Goal: Information Seeking & Learning: Check status

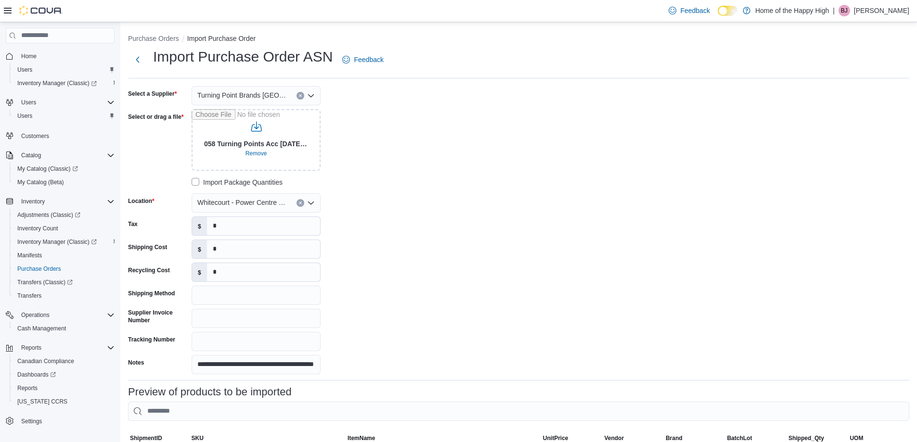
scroll to position [365, 0]
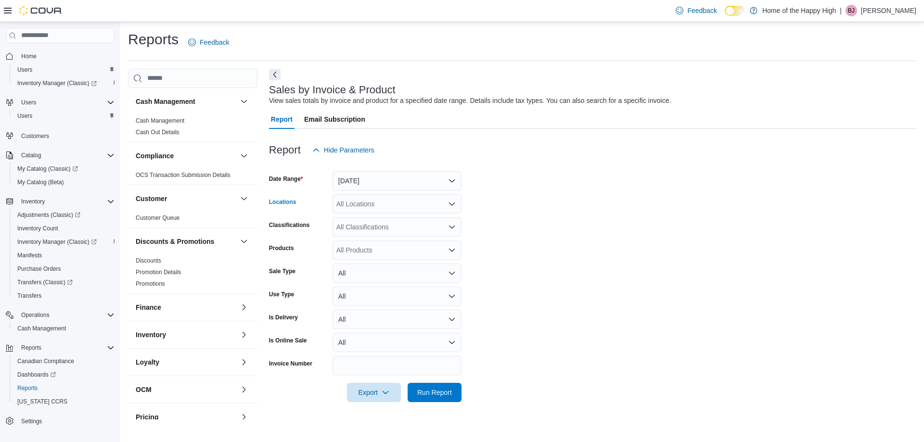
drag, startPoint x: 37, startPoint y: 357, endPoint x: 427, endPoint y: 211, distance: 417.2
click at [427, 211] on div "All Locations" at bounding box center [397, 203] width 129 height 19
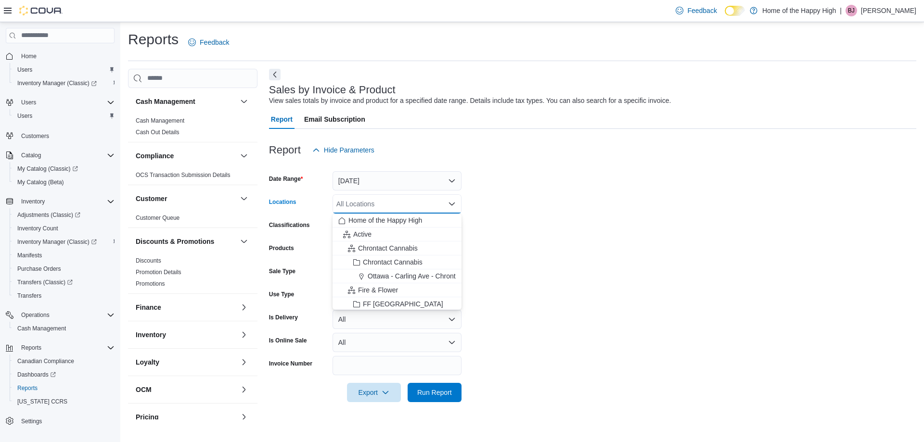
click at [524, 189] on form "Date Range Yesterday Locations All Locations Combo box. Selected. Combo box inp…" at bounding box center [592, 281] width 647 height 243
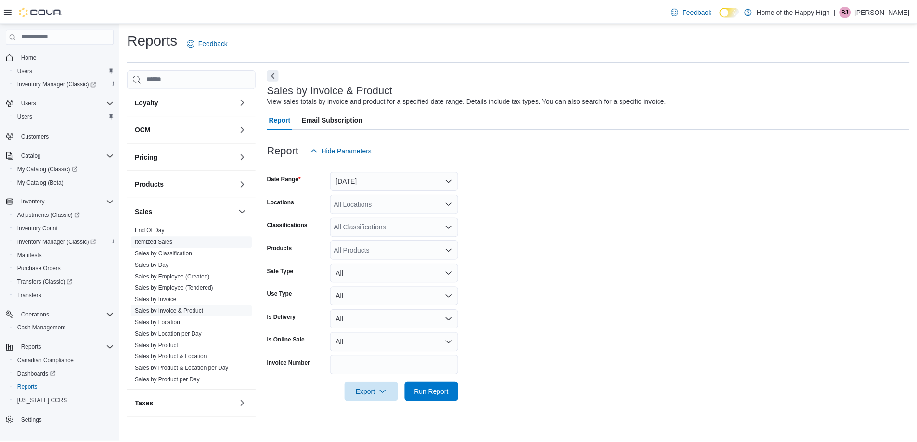
scroll to position [269, 0]
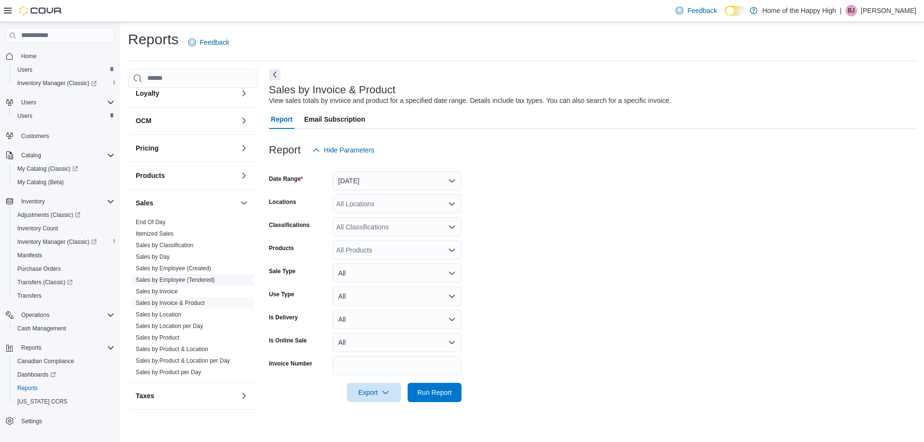
click at [183, 278] on link "Sales by Employee (Tendered)" at bounding box center [175, 280] width 79 height 7
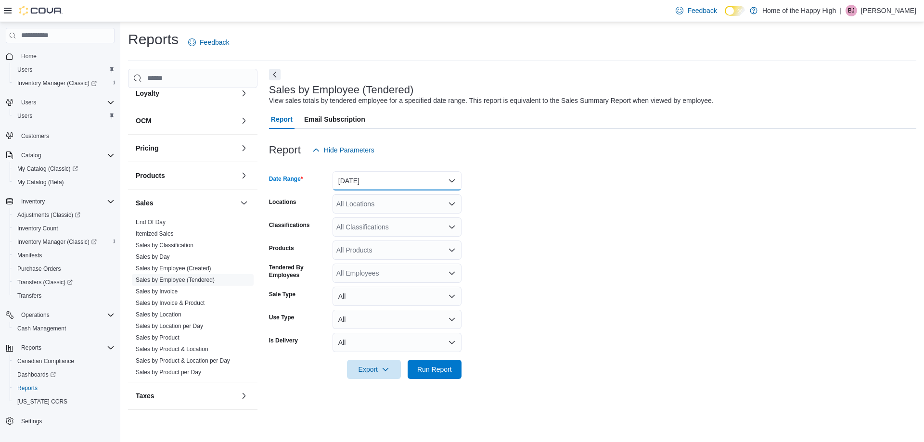
click at [376, 186] on button "Yesterday" at bounding box center [397, 180] width 129 height 19
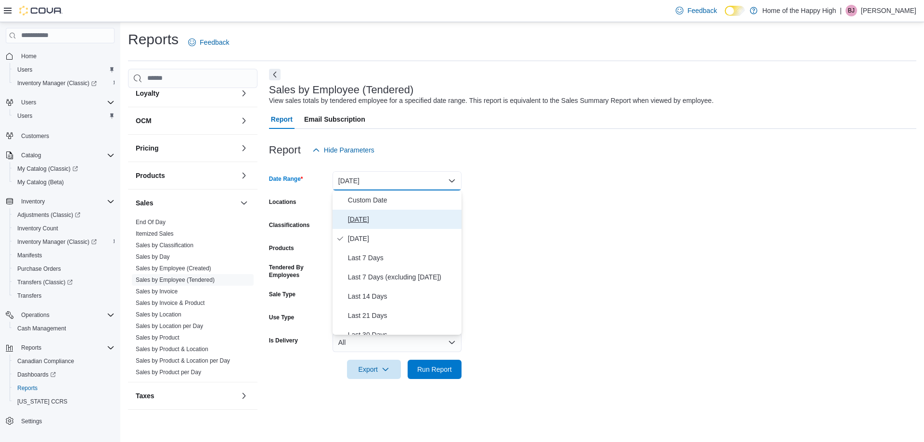
click at [352, 219] on span "Today" at bounding box center [403, 220] width 110 height 12
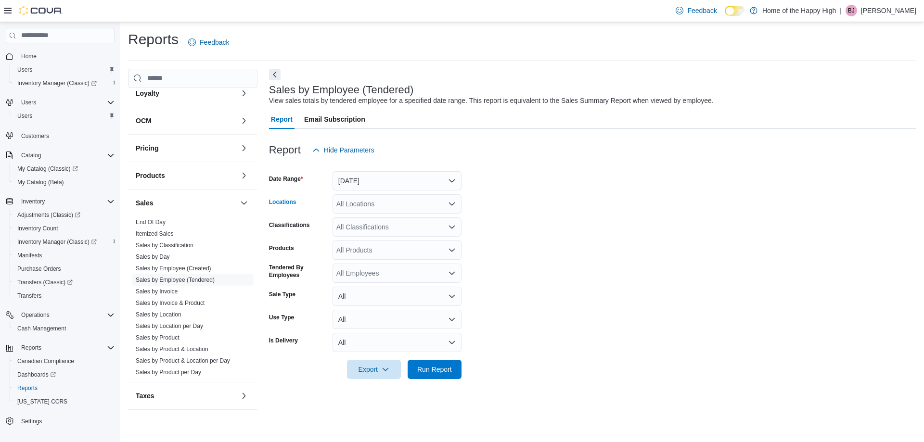
click at [353, 204] on div "All Locations" at bounding box center [397, 203] width 129 height 19
type input "**"
click at [413, 217] on span "Whitecourt - Power Centre - Fire & Flower" at bounding box center [436, 221] width 126 height 10
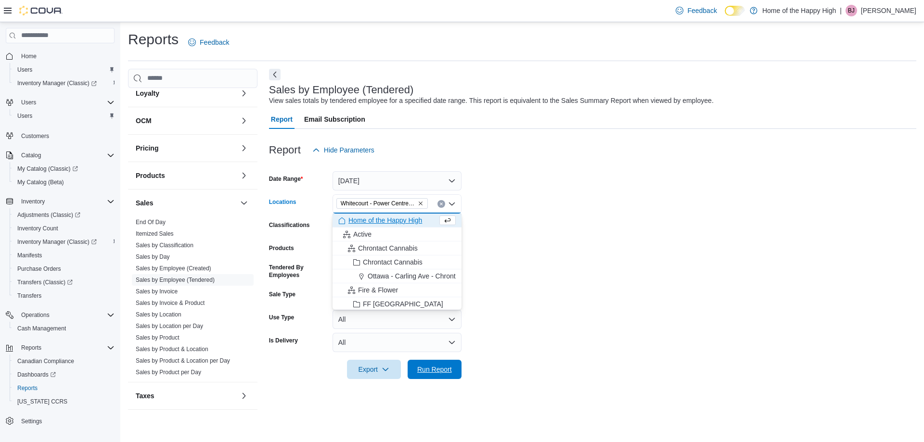
drag, startPoint x: 440, startPoint y: 369, endPoint x: 576, endPoint y: 312, distance: 147.1
click at [447, 372] on span "Run Report" at bounding box center [434, 370] width 35 height 10
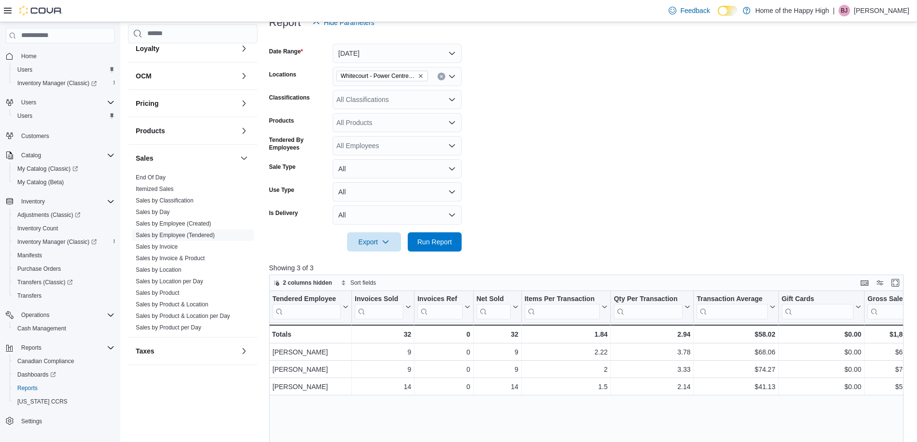
scroll to position [81, 0]
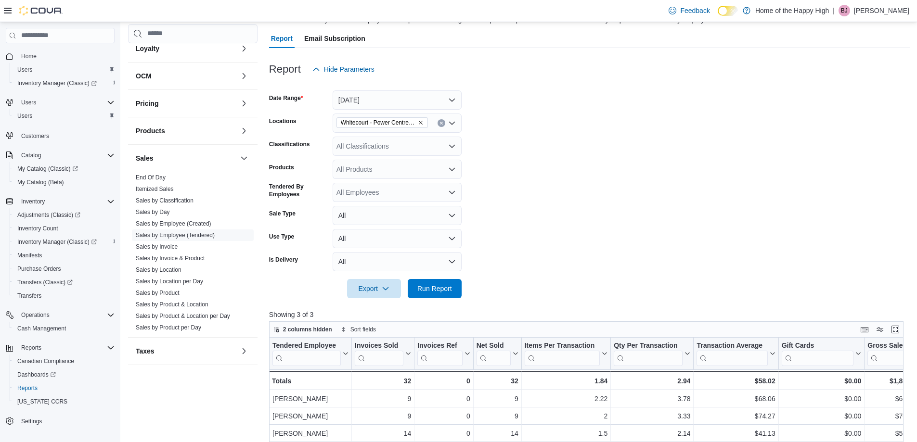
click at [118, 173] on div "Home Users Inventory Manager (Classic) Users Users Customers Catalog My Catalog…" at bounding box center [60, 234] width 120 height 425
click at [455, 291] on span "Run Report" at bounding box center [434, 288] width 42 height 19
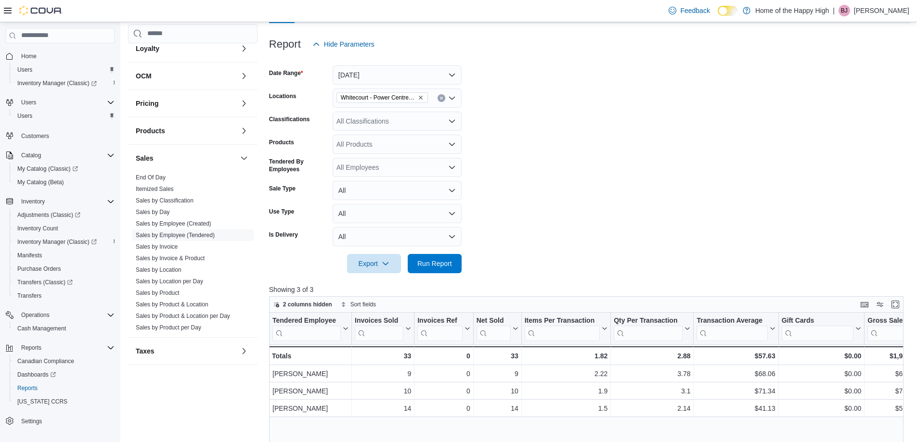
scroll to position [129, 0]
